Goal: Information Seeking & Learning: Learn about a topic

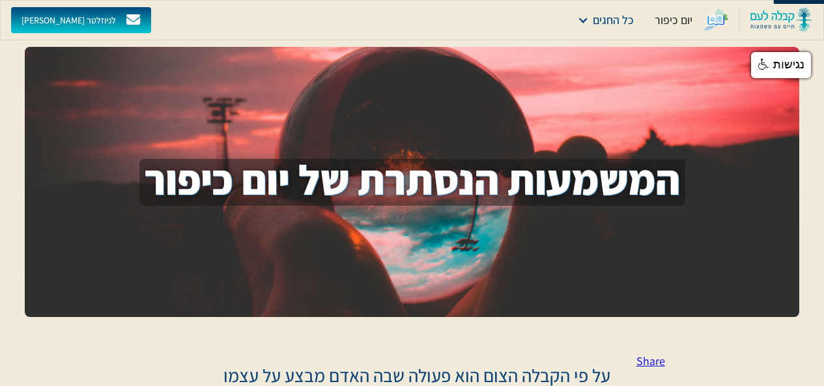
scroll to position [195, 0]
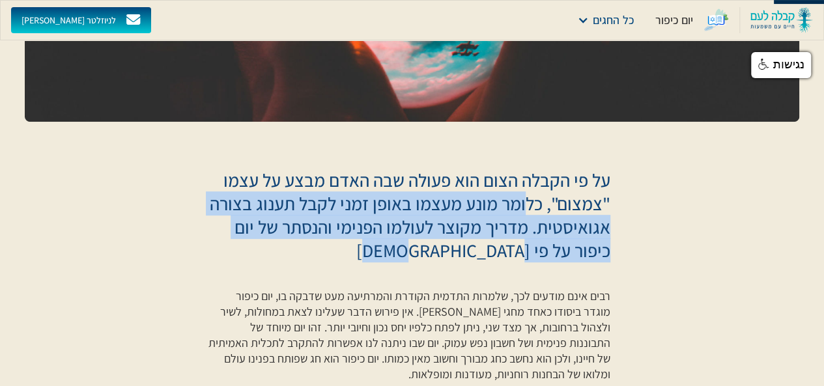
drag, startPoint x: 528, startPoint y: 204, endPoint x: 246, endPoint y: 244, distance: 284.8
click at [246, 244] on p "על פי הקבלה הצום הוא פעולה שבה האדם מבצע על עצמו "צמצום", כלומר מונע מעצמו באופ…" at bounding box center [408, 216] width 402 height 94
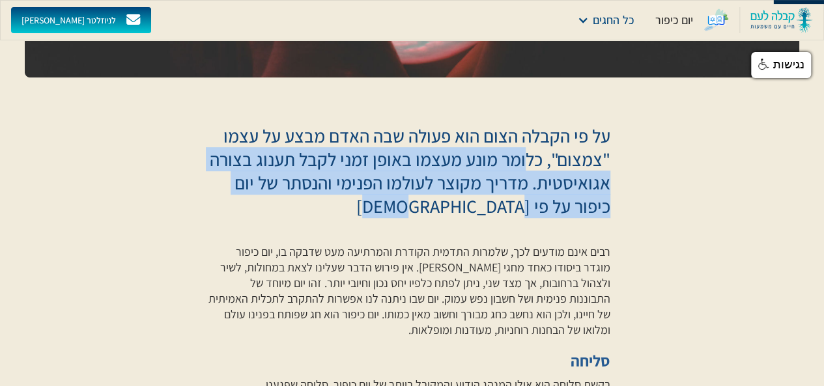
scroll to position [260, 0]
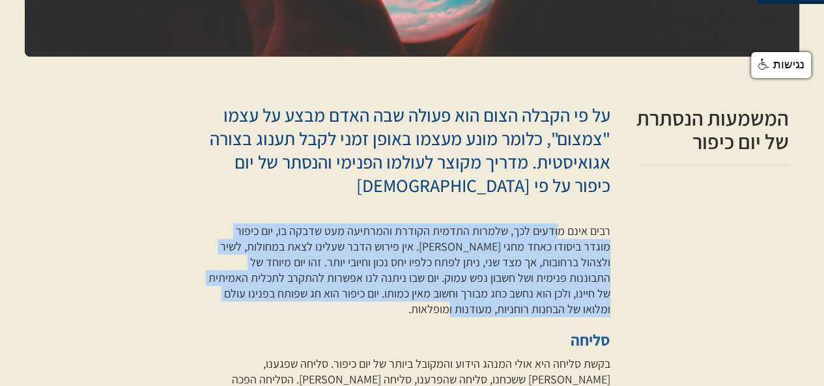
drag, startPoint x: 560, startPoint y: 234, endPoint x: 331, endPoint y: 308, distance: 240.7
click at [331, 308] on p "רבים אינם מודעים לכך, שלמרות התדמית הקודרת והמרתיעה מעט שדבקה בו, יום כיפור מוג…" at bounding box center [408, 270] width 402 height 94
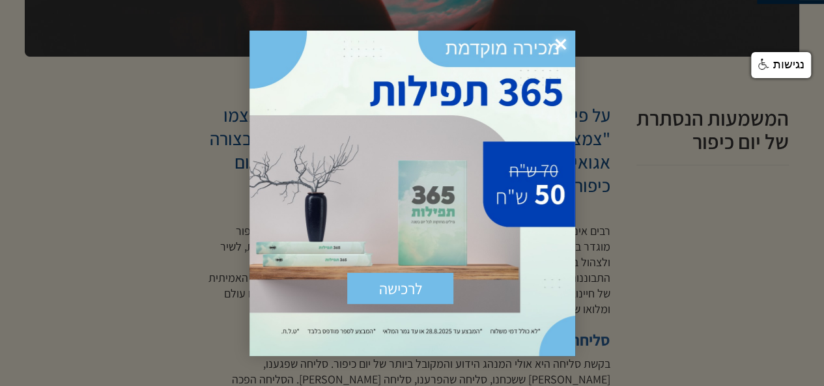
click at [561, 44] on span "×" at bounding box center [560, 45] width 29 height 29
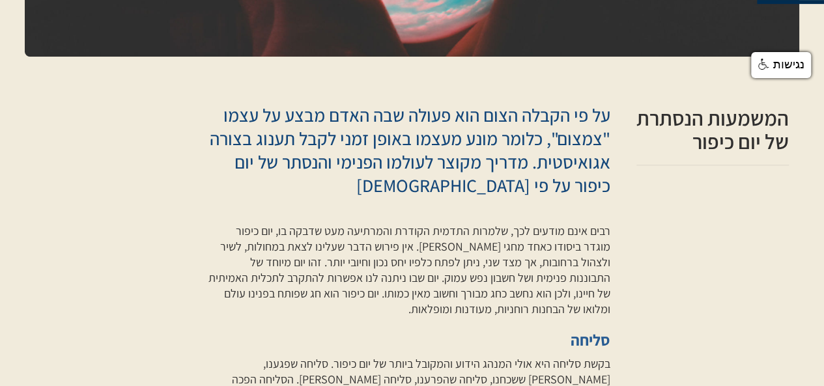
click at [470, 233] on p "רבים אינם מודעים לכך, שלמרות התדמית הקודרת והמרתיעה מעט שדבקה בו, יום כיפור מוג…" at bounding box center [408, 270] width 402 height 94
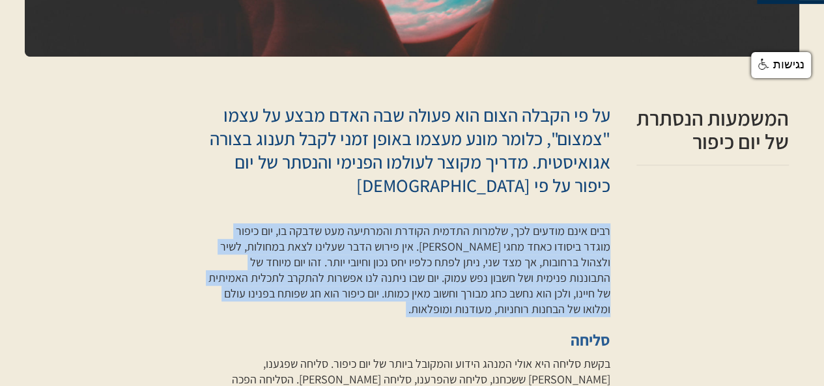
click at [470, 233] on p "רבים אינם מודעים לכך, שלמרות התדמית הקודרת והמרתיעה מעט שדבקה בו, יום כיפור מוג…" at bounding box center [408, 270] width 402 height 94
click at [477, 270] on p "רבים אינם מודעים לכך, שלמרות התדמית הקודרת והמרתיעה מעט שדבקה בו, יום כיפור מוג…" at bounding box center [408, 270] width 402 height 94
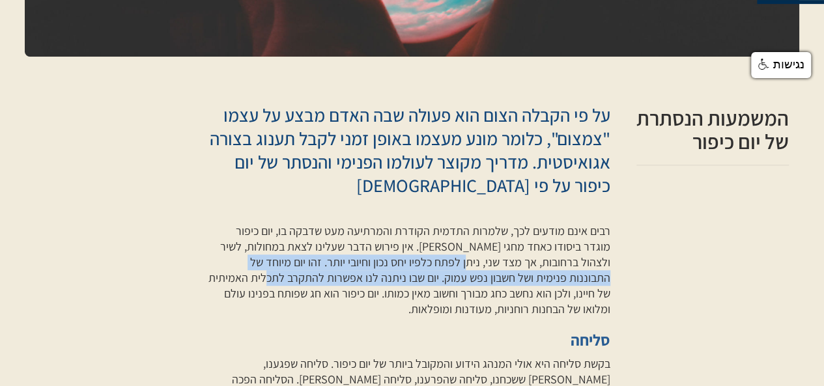
drag, startPoint x: 518, startPoint y: 264, endPoint x: 348, endPoint y: 281, distance: 170.1
click at [348, 281] on p "רבים אינם מודעים לכך, שלמרות התדמית הקודרת והמרתיעה מעט שדבקה בו, יום כיפור מוג…" at bounding box center [408, 270] width 402 height 94
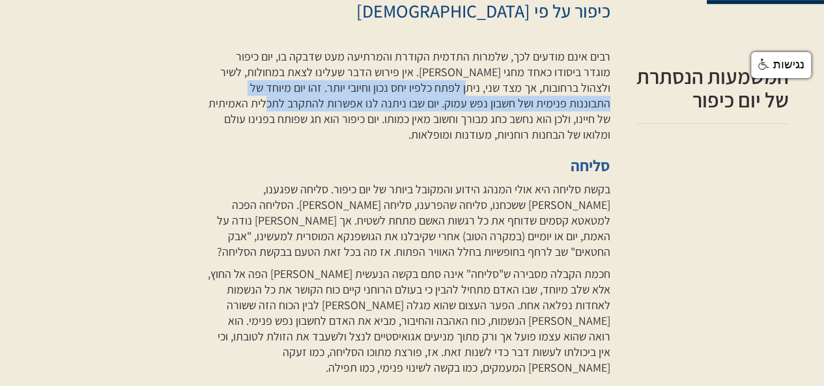
scroll to position [456, 0]
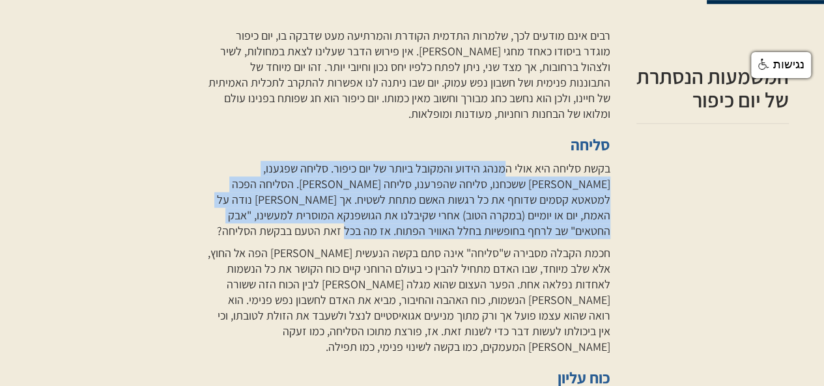
drag, startPoint x: 507, startPoint y: 172, endPoint x: 400, endPoint y: 235, distance: 124.1
click at [400, 235] on p "בקשת סליחה היא אולי המנהג הידוע והמקובל ביותר של יום כיפור. סליחה שפגענו, [PERS…" at bounding box center [408, 200] width 402 height 78
click at [431, 212] on p "בקשת סליחה היא אולי המנהג הידוע והמקובל ביותר של יום כיפור. סליחה שפגענו, [PERS…" at bounding box center [408, 200] width 402 height 78
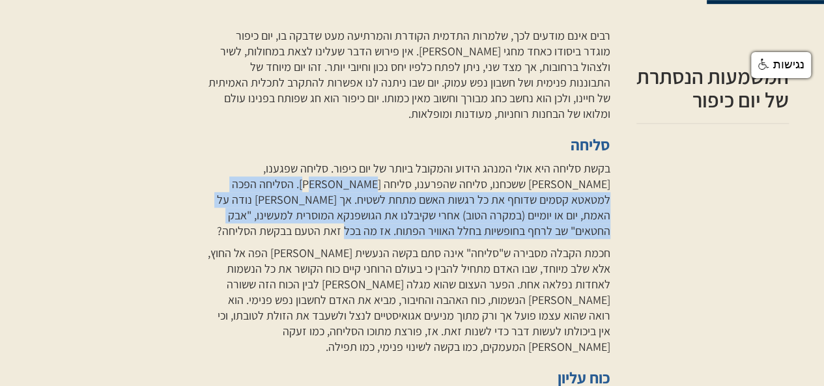
drag, startPoint x: 415, startPoint y: 187, endPoint x: 271, endPoint y: 227, distance: 150.1
click at [271, 227] on p "בקשת סליחה היא אולי המנהג הידוע והמקובל ביותר של יום כיפור. סליחה שפגענו, [PERS…" at bounding box center [408, 200] width 402 height 78
click at [369, 217] on p "בקשת סליחה היא אולי המנהג הידוע והמקובל ביותר של יום כיפור. סליחה שפגענו, [PERS…" at bounding box center [408, 200] width 402 height 78
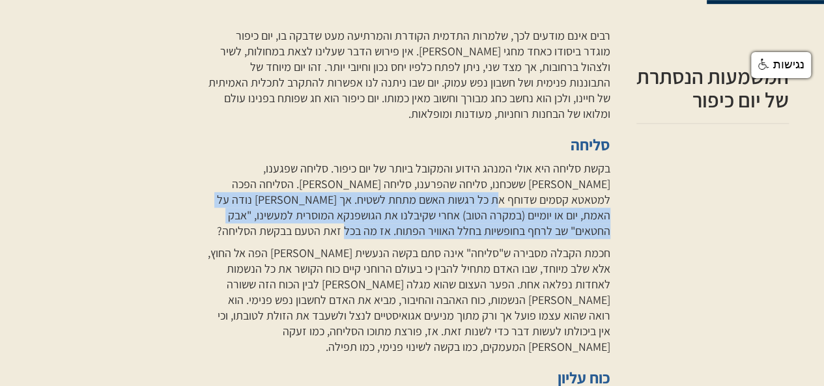
drag, startPoint x: 563, startPoint y: 201, endPoint x: 210, endPoint y: 229, distance: 354.0
click at [210, 229] on p "בקשת סליחה היא אולי המנהג הידוע והמקובל ביותר של יום כיפור. סליחה שפגענו, [PERS…" at bounding box center [408, 200] width 402 height 78
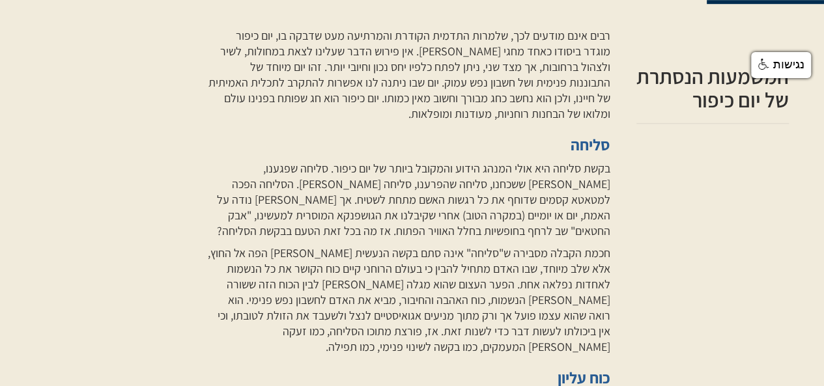
click at [263, 253] on p "חכמת הקבלה מסבירה ש"סליחה" אינה סתם בקשה הנעשית [PERSON_NAME] הפה אל החוץ, אלא …" at bounding box center [408, 300] width 402 height 109
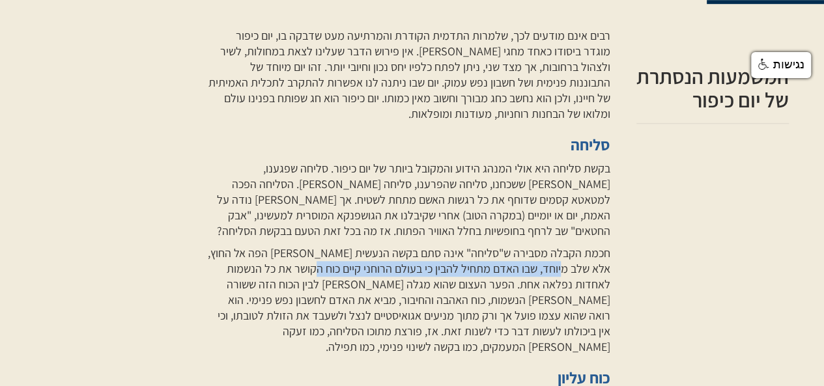
drag, startPoint x: 587, startPoint y: 267, endPoint x: 337, endPoint y: 275, distance: 250.2
click at [337, 275] on p "חכמת הקבלה מסבירה ש"סליחה" אינה סתם בקשה הנעשית [PERSON_NAME] הפה אל החוץ, אלא …" at bounding box center [408, 300] width 402 height 109
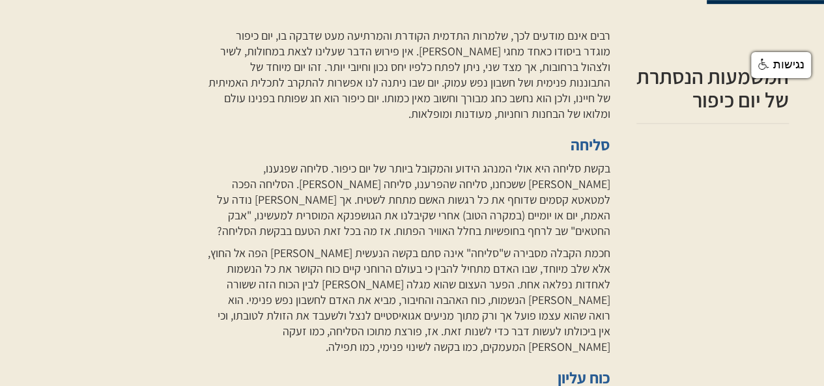
click at [499, 305] on p "חכמת הקבלה מסבירה ש"סליחה" אינה סתם בקשה הנעשית [PERSON_NAME] הפה אל החוץ, אלא …" at bounding box center [408, 300] width 402 height 109
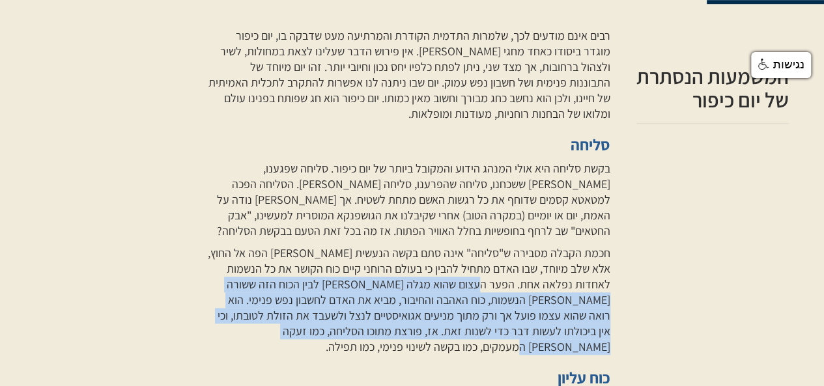
drag, startPoint x: 522, startPoint y: 283, endPoint x: 264, endPoint y: 337, distance: 263.5
click at [264, 337] on p "חכמת הקבלה מסבירה ש"סליחה" אינה סתם בקשה הנעשית [PERSON_NAME] הפה אל החוץ, אלא …" at bounding box center [408, 300] width 402 height 109
click at [367, 322] on p "חכמת הקבלה מסבירה ש"סליחה" אינה סתם בקשה הנעשית [PERSON_NAME] הפה אל החוץ, אלא …" at bounding box center [408, 300] width 402 height 109
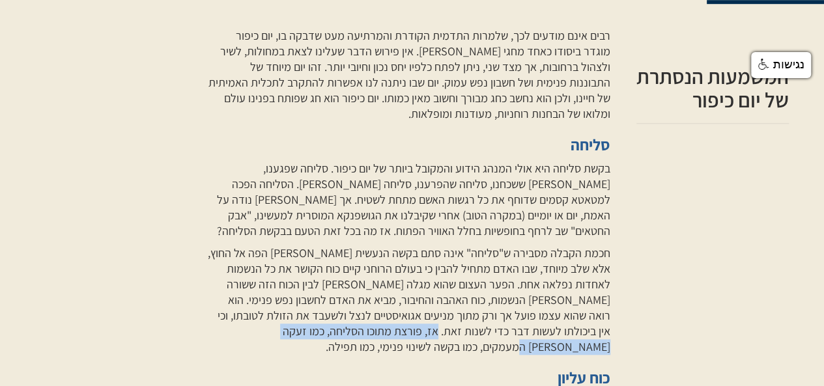
drag, startPoint x: 537, startPoint y: 330, endPoint x: 316, endPoint y: 337, distance: 221.5
click at [316, 337] on p "חכמת הקבלה מסבירה ש"סליחה" אינה סתם בקשה הנעשית [PERSON_NAME] הפה אל החוץ, אלא …" at bounding box center [408, 300] width 402 height 109
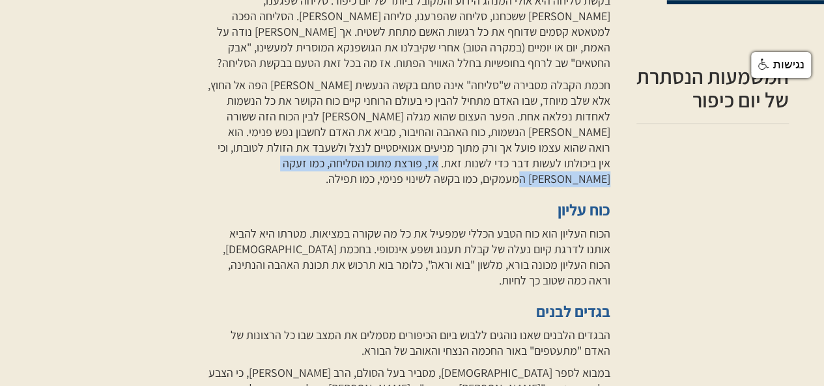
scroll to position [651, 0]
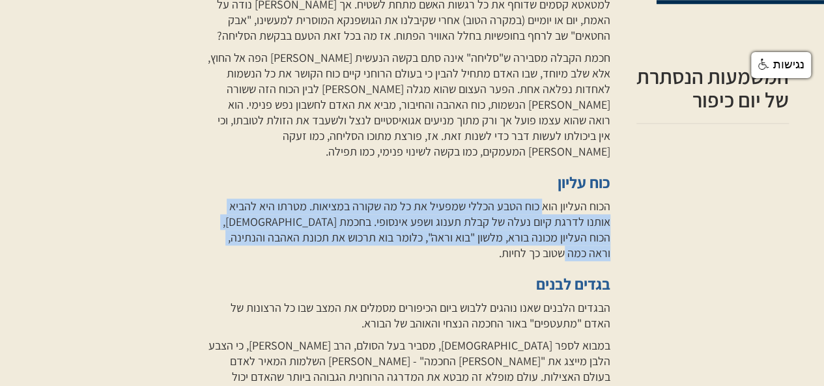
drag, startPoint x: 544, startPoint y: 195, endPoint x: 225, endPoint y: 227, distance: 320.7
click at [225, 227] on p "הכוח העליון הוא כוח הטבע הכללי שמפעיל את כל מה שקורה במציאות. מטרתו היא להביא א…" at bounding box center [408, 230] width 402 height 63
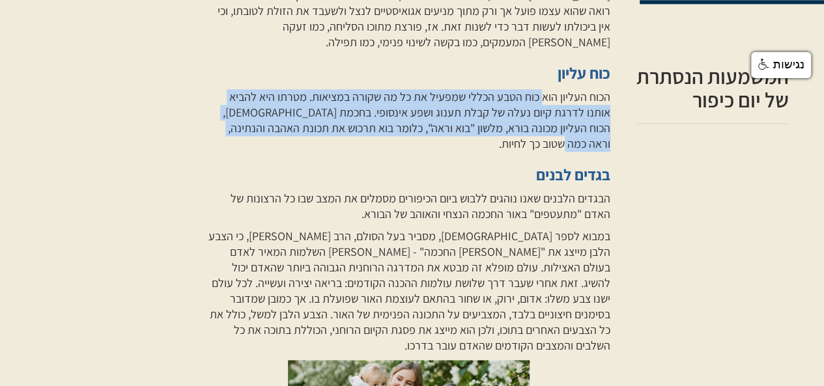
scroll to position [781, 0]
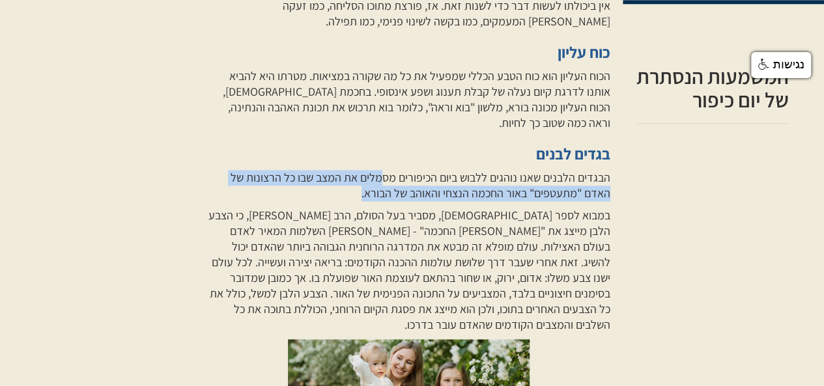
drag, startPoint x: 381, startPoint y: 151, endPoint x: 309, endPoint y: 163, distance: 72.7
click at [309, 170] on p "הבגדים הלבנים שאנו נוהגים ללבוש ביום הכיפורים מסמלים את המצב שבו כל הרצונות של …" at bounding box center [408, 185] width 402 height 31
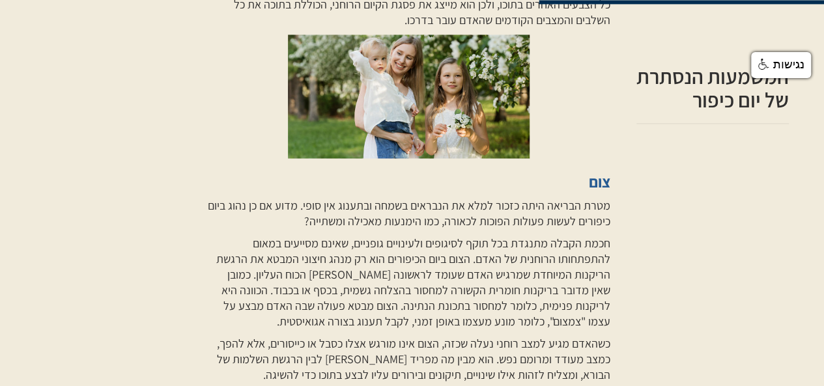
scroll to position [1107, 0]
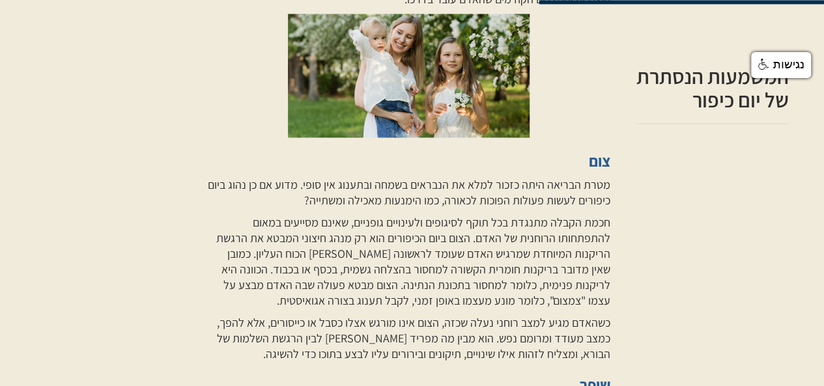
click at [380, 176] on p "מטרת הבריאה היתה כזכור למלא את הנבראים בשמחה ובתענוג אין סופי. מדוע אם כן נהוג …" at bounding box center [408, 191] width 402 height 31
click at [379, 176] on p "מטרת הבריאה היתה כזכור למלא את הנבראים בשמחה ובתענוג אין סופי. מדוע אם כן נהוג …" at bounding box center [408, 191] width 402 height 31
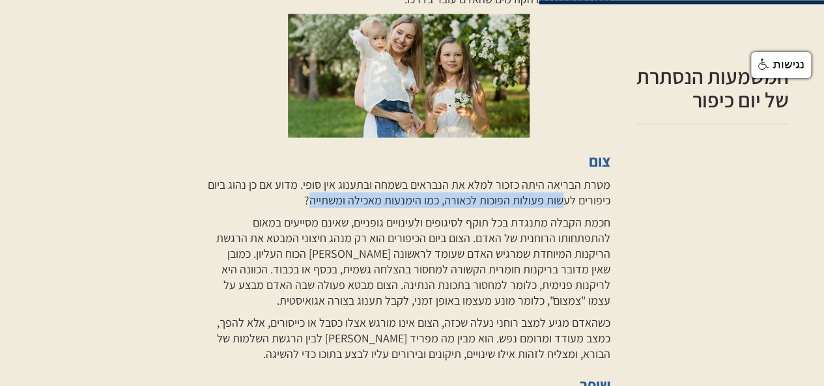
drag, startPoint x: 565, startPoint y: 152, endPoint x: 311, endPoint y: 151, distance: 254.0
click at [311, 176] on p "מטרת הבריאה היתה כזכור למלא את הנבראים בשמחה ובתענוג אין סופי. מדוע אם כן נהוג …" at bounding box center [408, 191] width 402 height 31
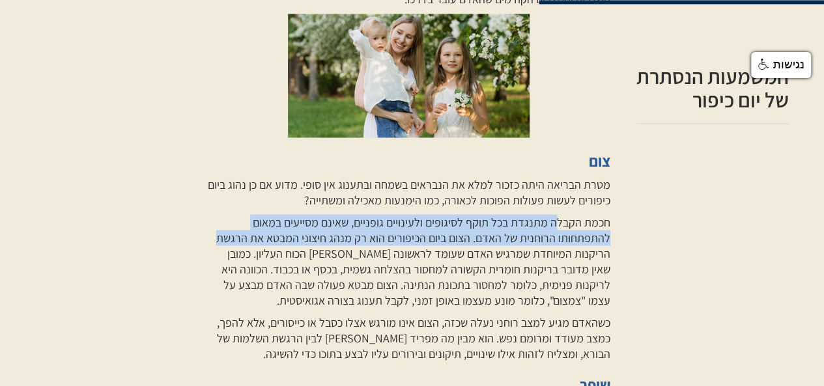
drag, startPoint x: 556, startPoint y: 174, endPoint x: 206, endPoint y: 193, distance: 350.9
click at [206, 193] on div "על פי הקבלה הצום הוא פעולה שבה האדם מבצע על עצמו "צמצום", כלומר מונע מעצמו באופ…" at bounding box center [412, 374] width 774 height 2307
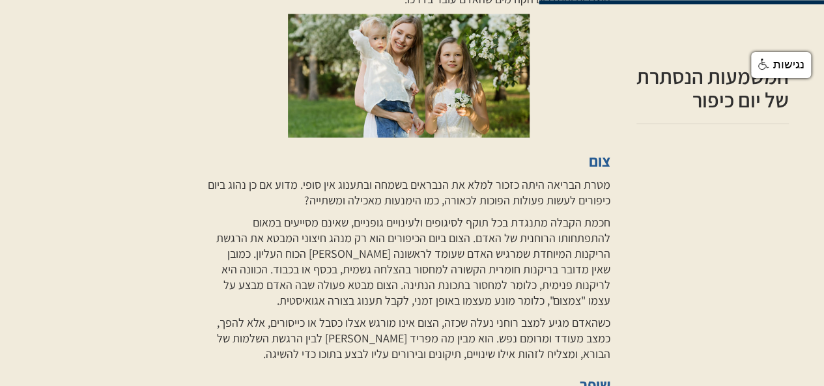
click at [319, 216] on p "חכמת הקבלה מתנגדת בכל תוקף לסיגופים ולעינויים גופניים, שאינם מסייעים במאום להתפ…" at bounding box center [408, 261] width 402 height 94
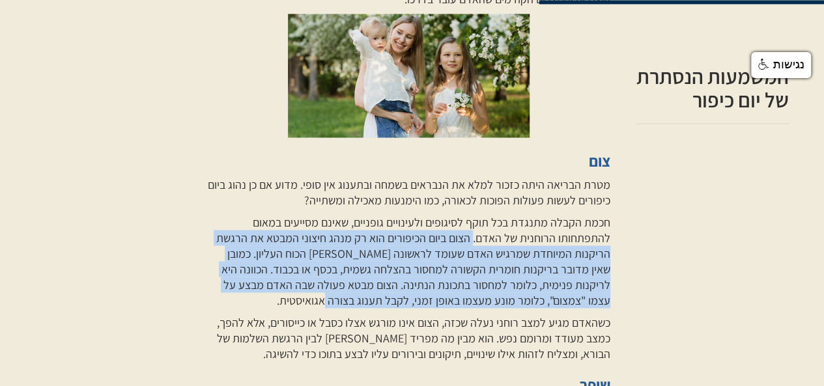
drag, startPoint x: 475, startPoint y: 189, endPoint x: 324, endPoint y: 257, distance: 164.7
click at [324, 257] on p "חכמת הקבלה מתנגדת בכל תוקף לסיגופים ולעינויים גופניים, שאינם מסייעים במאום להתפ…" at bounding box center [408, 261] width 402 height 94
click at [526, 242] on p "חכמת הקבלה מתנגדת בכל תוקף לסיגופים ולעינויים גופניים, שאינם מסייעים במאום להתפ…" at bounding box center [408, 261] width 402 height 94
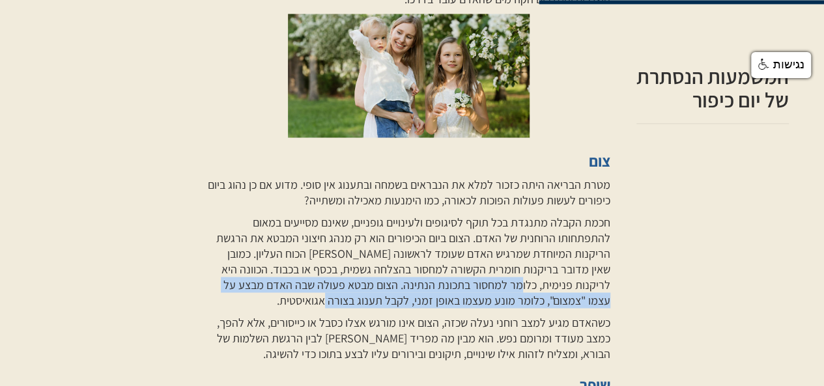
drag, startPoint x: 570, startPoint y: 236, endPoint x: 372, endPoint y: 261, distance: 199.6
click at [372, 261] on p "חכמת הקבלה מתנגדת בכל תוקף לסיגופים ולעינויים גופניים, שאינם מסייעים במאום להתפ…" at bounding box center [408, 261] width 402 height 94
click at [415, 249] on p "חכמת הקבלה מתנגדת בכל תוקף לסיגופים ולעינויים גופניים, שאינם מסייעים במאום להתפ…" at bounding box center [408, 261] width 402 height 94
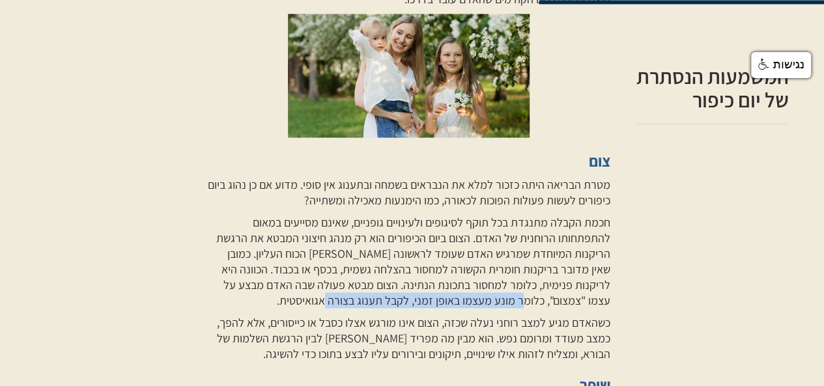
drag, startPoint x: 589, startPoint y: 250, endPoint x: 386, endPoint y: 254, distance: 203.2
click at [386, 254] on p "חכמת הקבלה מתנגדת בכל תוקף לסיגופים ולעינויים גופניים, שאינם מסייעים במאום להתפ…" at bounding box center [408, 261] width 402 height 94
click at [444, 315] on p "כשהאדם מגיע למצב רוחני נעלה שכזה, הצום אינו מורגש אצלו כסבל או כייסורים, אלא לה…" at bounding box center [408, 338] width 402 height 47
click at [565, 315] on p "כשהאדם מגיע למצב רוחני נעלה שכזה, הצום אינו מורגש אצלו כסבל או כייסורים, אלא לה…" at bounding box center [408, 338] width 402 height 47
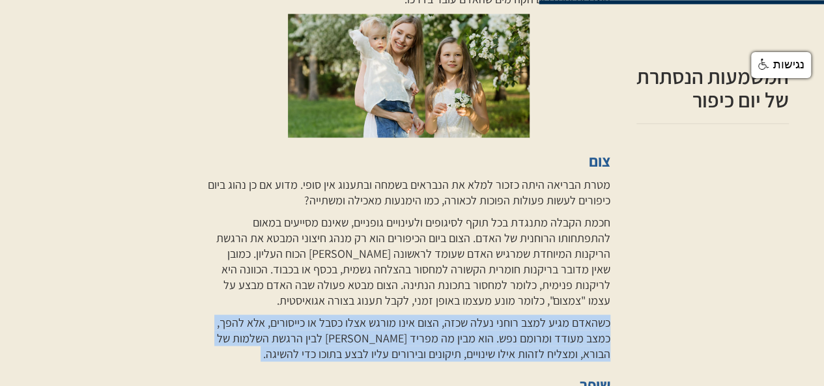
click at [565, 315] on p "כשהאדם מגיע למצב רוחני נעלה שכזה, הצום אינו מורגש אצלו כסבל או כייסורים, אלא לה…" at bounding box center [408, 338] width 402 height 47
click at [567, 315] on p "כשהאדם מגיע למצב רוחני נעלה שכזה, הצום אינו מורגש אצלו כסבל או כייסורים, אלא לה…" at bounding box center [408, 338] width 402 height 47
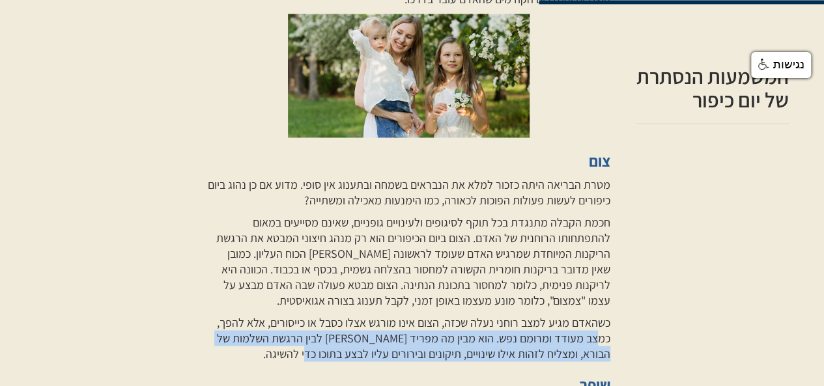
drag, startPoint x: 596, startPoint y: 292, endPoint x: 313, endPoint y: 304, distance: 283.5
click at [313, 315] on p "כשהאדם מגיע למצב רוחני נעלה שכזה, הצום אינו מורגש אצלו כסבל או כייסורים, אלא לה…" at bounding box center [408, 338] width 402 height 47
click at [392, 315] on p "כשהאדם מגיע למצב רוחני נעלה שכזה, הצום אינו מורגש אצלו כסבל או כייסורים, אלא לה…" at bounding box center [408, 338] width 402 height 47
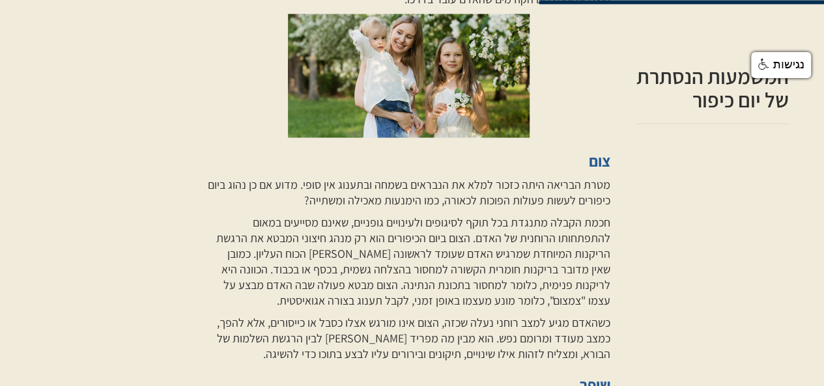
click at [530, 214] on p "חכמת הקבלה מתנגדת בכל תוקף לסיגופים ולעינויים גופניים, שאינם מסייעים במאום להתפ…" at bounding box center [408, 261] width 402 height 94
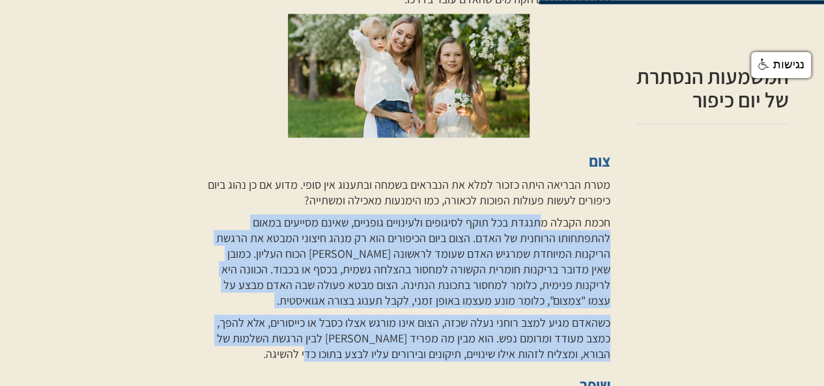
drag, startPoint x: 540, startPoint y: 173, endPoint x: 310, endPoint y: 304, distance: 265.1
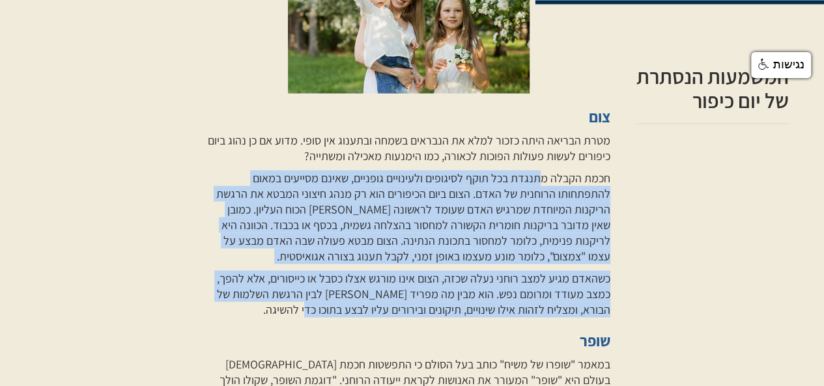
scroll to position [1172, 0]
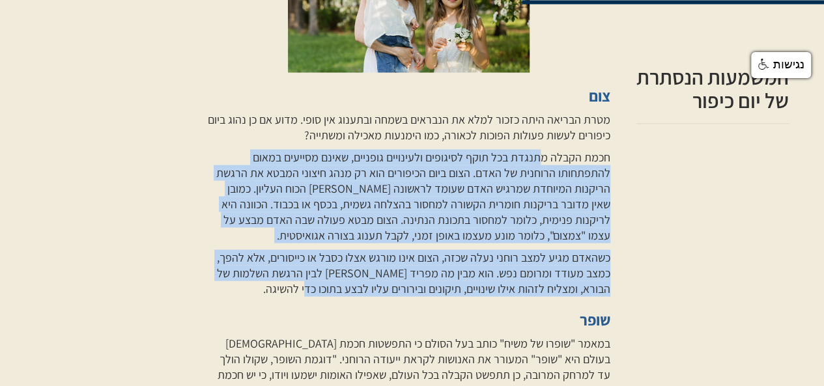
click at [464, 249] on p "כשהאדם מגיע למצב רוחני נעלה שכזה, הצום אינו מורגש אצלו כסבל או כייסורים, אלא לה…" at bounding box center [408, 272] width 402 height 47
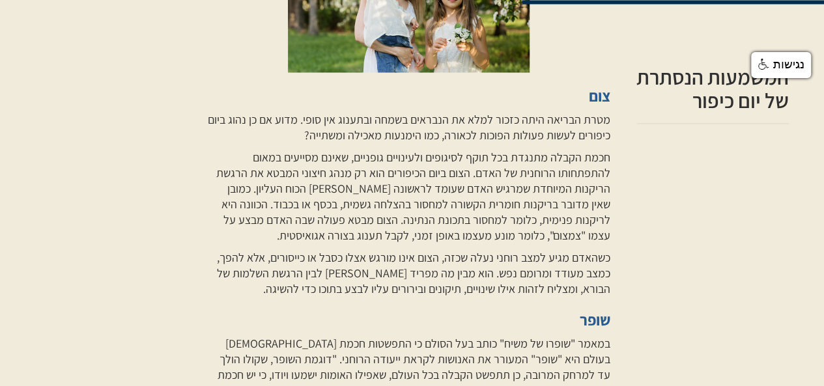
click at [568, 249] on p "כשהאדם מגיע למצב רוחני נעלה שכזה, הצום אינו מורגש אצלו כסבל או כייסורים, אלא לה…" at bounding box center [408, 272] width 402 height 47
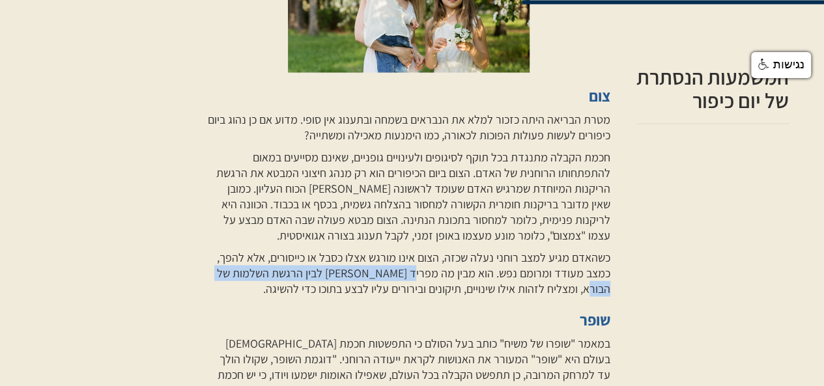
drag, startPoint x: 418, startPoint y: 223, endPoint x: 214, endPoint y: 227, distance: 204.5
click at [214, 249] on p "כשהאדם מגיע למצב רוחני נעלה שכזה, הצום אינו מורגש אצלו כסבל או כייסורים, אלא לה…" at bounding box center [408, 272] width 402 height 47
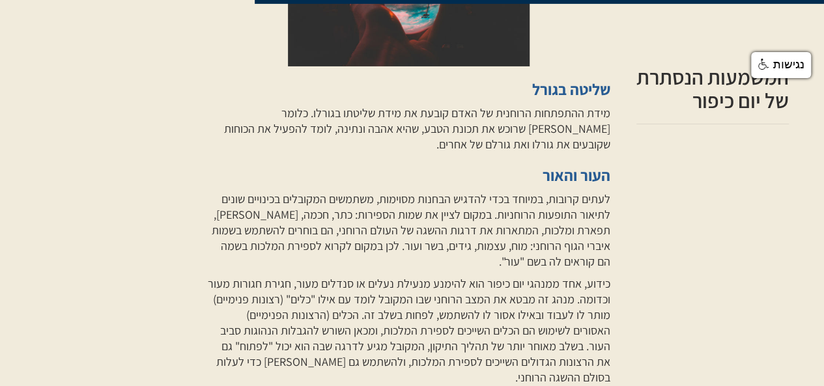
scroll to position [2214, 0]
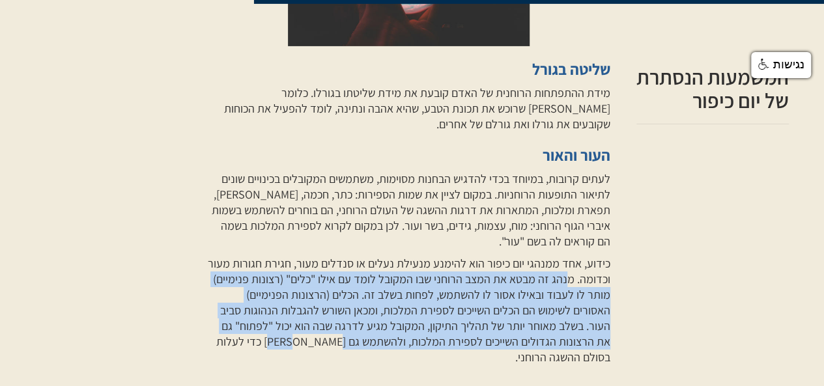
drag, startPoint x: 565, startPoint y: 188, endPoint x: 375, endPoint y: 249, distance: 199.1
click at [375, 256] on p "כידוע, אחד ממנהגי יום כיפור הוא להימנע מנעילת נעלים או סנדלים מעור, חגירת חגורו…" at bounding box center [408, 310] width 402 height 109
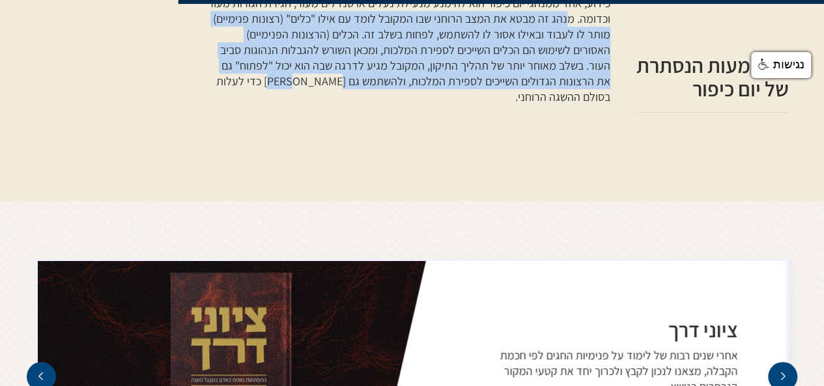
scroll to position [2735, 0]
